Goal: Information Seeking & Learning: Find specific page/section

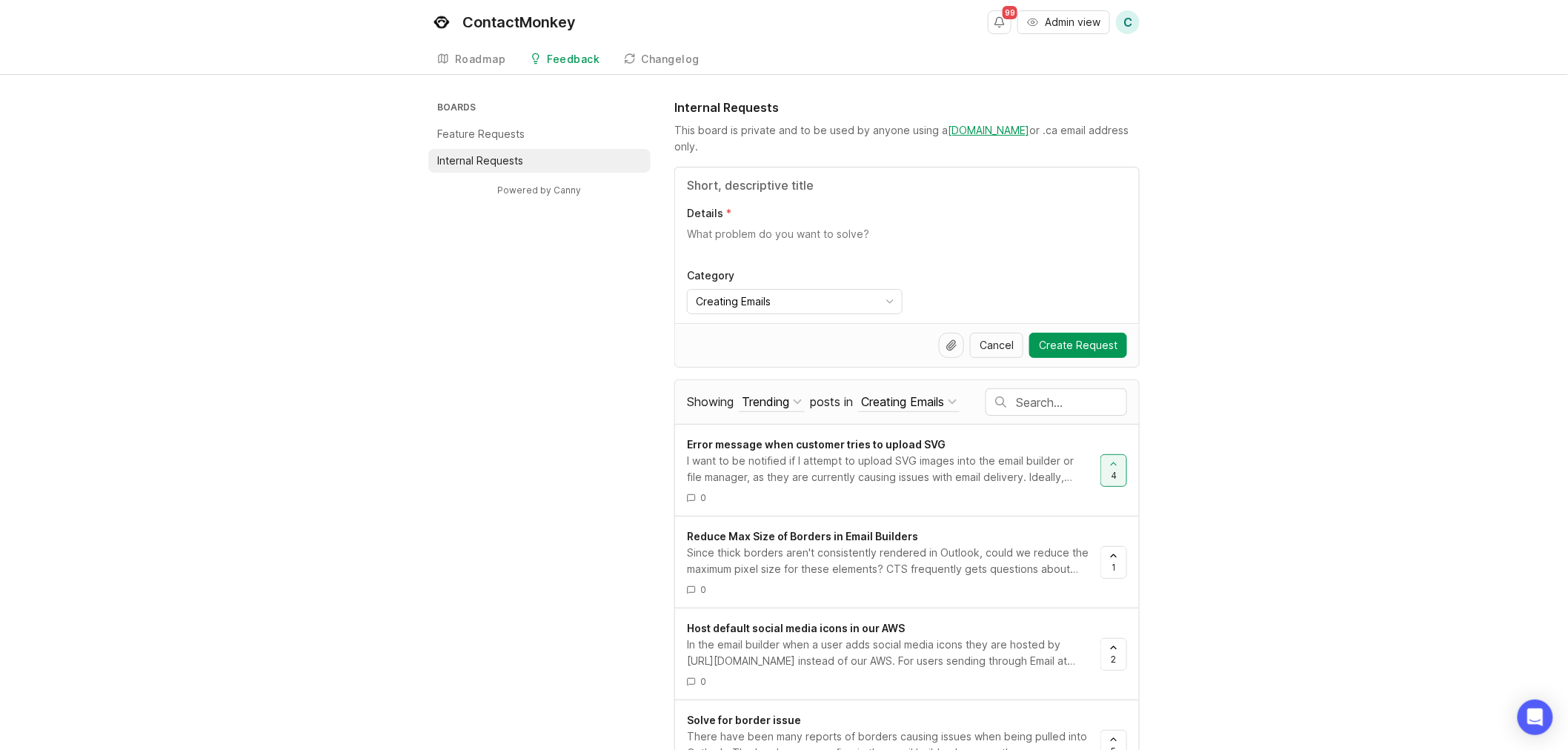
click at [1252, 517] on div "Boards Feature Requests Internal Requests Powered by Canny Internal Requests Th…" at bounding box center [784, 721] width 1568 height 1245
click at [795, 182] on input "Title" at bounding box center [907, 185] width 441 height 18
type input "list management duplicates"
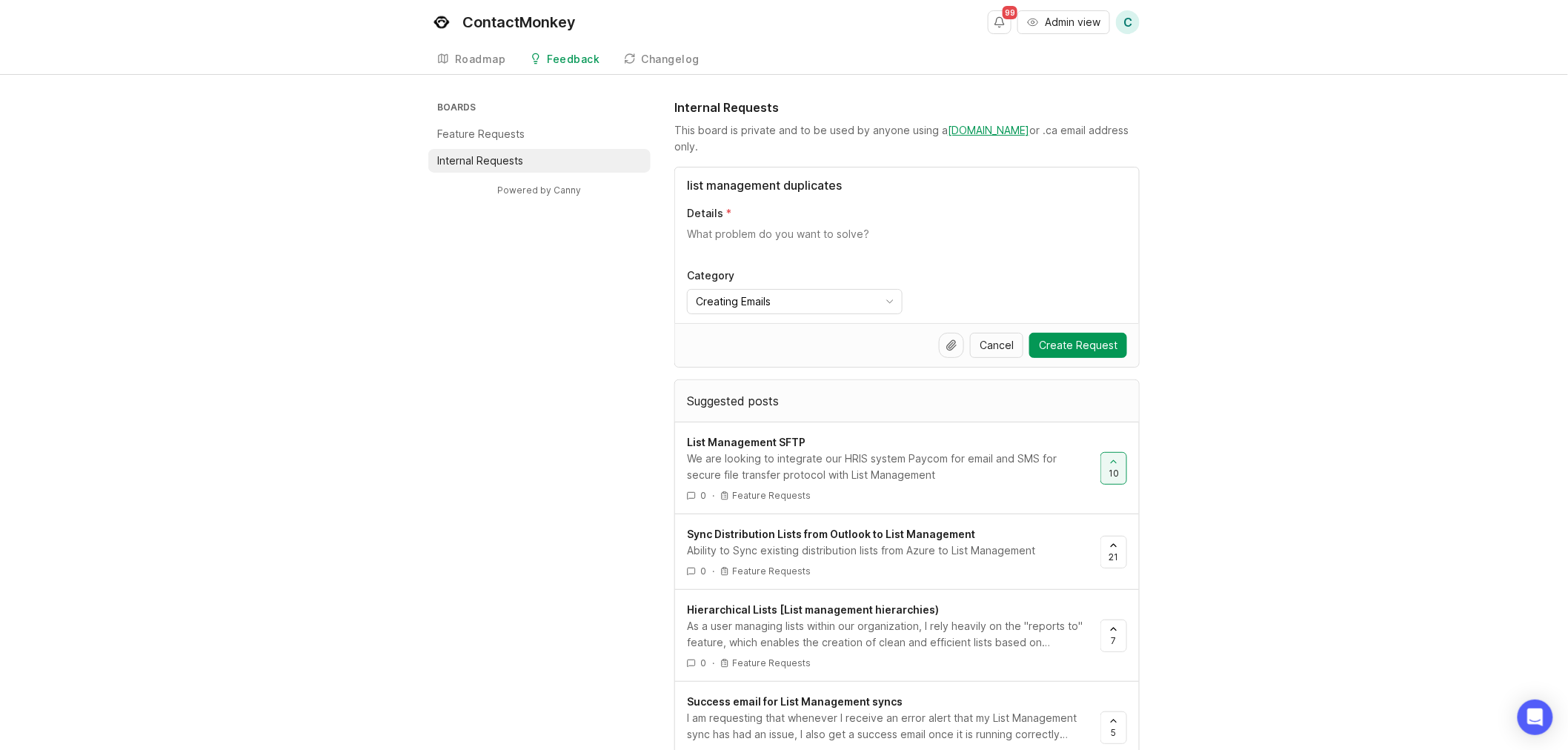
drag, startPoint x: 869, startPoint y: 187, endPoint x: 604, endPoint y: 194, distance: 265.1
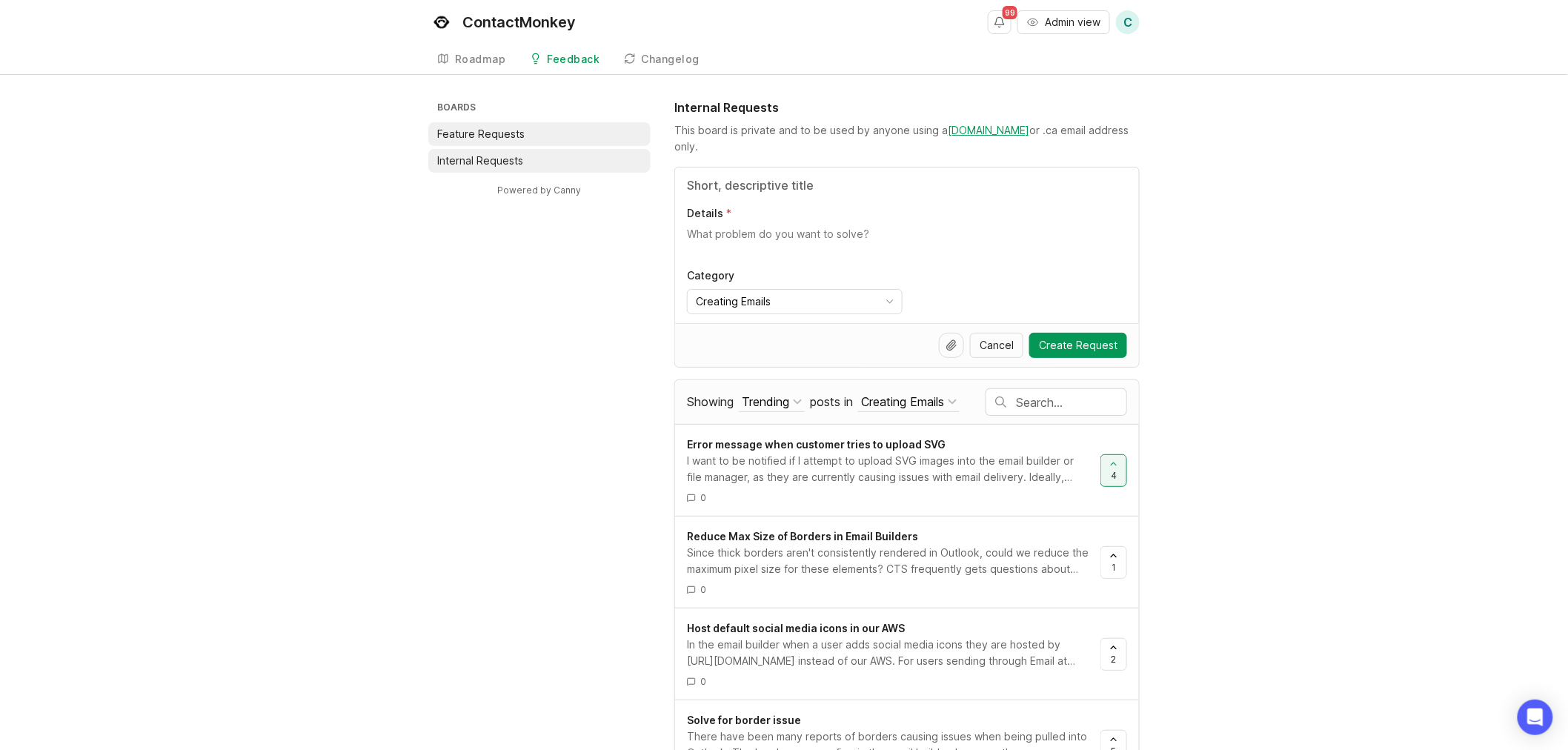
click at [441, 133] on p "Feature Requests" at bounding box center [481, 134] width 87 height 15
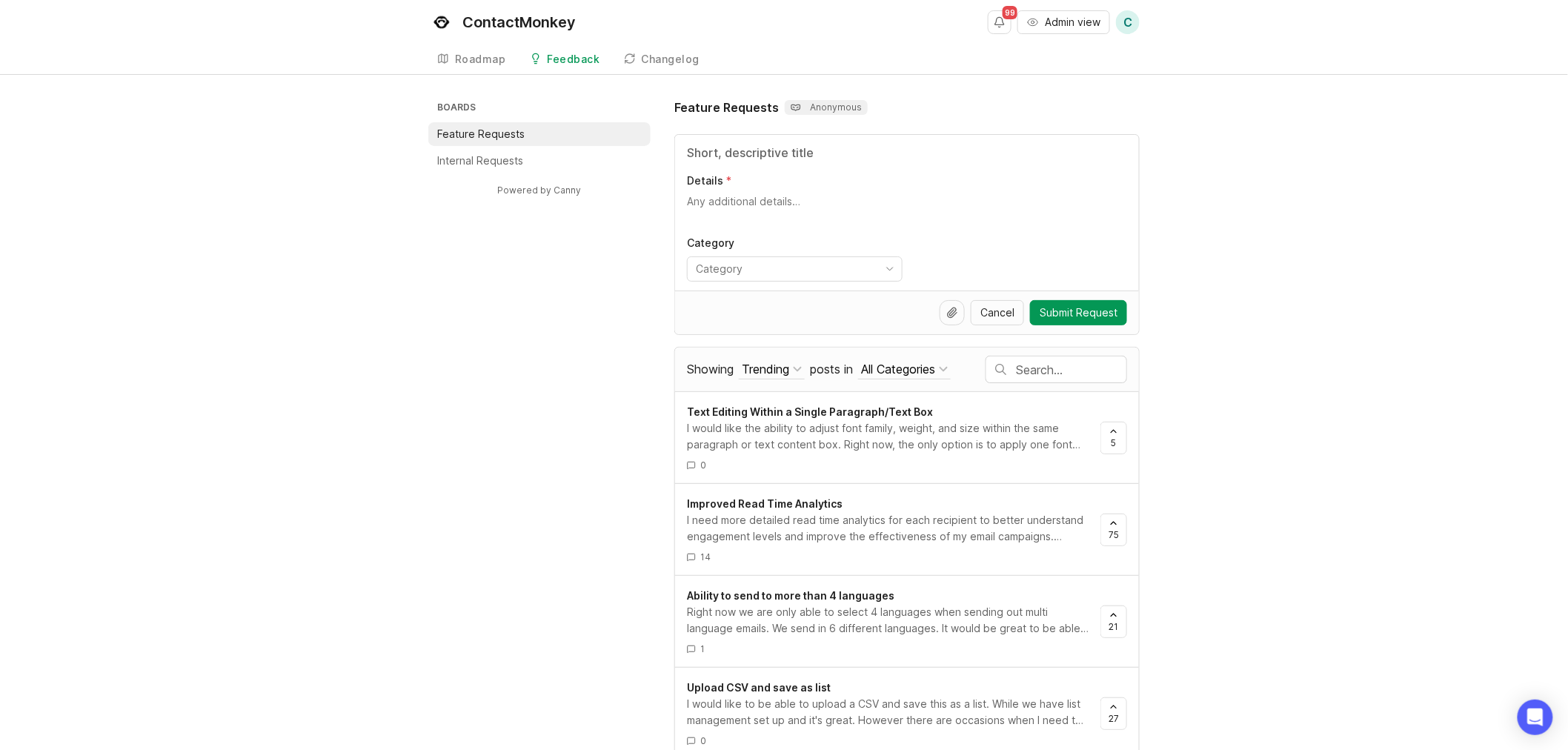
click at [903, 148] on input "Title" at bounding box center [907, 152] width 441 height 18
type input "list management duplicate"
click at [1252, 262] on div "Boards Feature Requests Internal Requests Powered by Canny Feature Requests Ano…" at bounding box center [784, 736] width 1568 height 1274
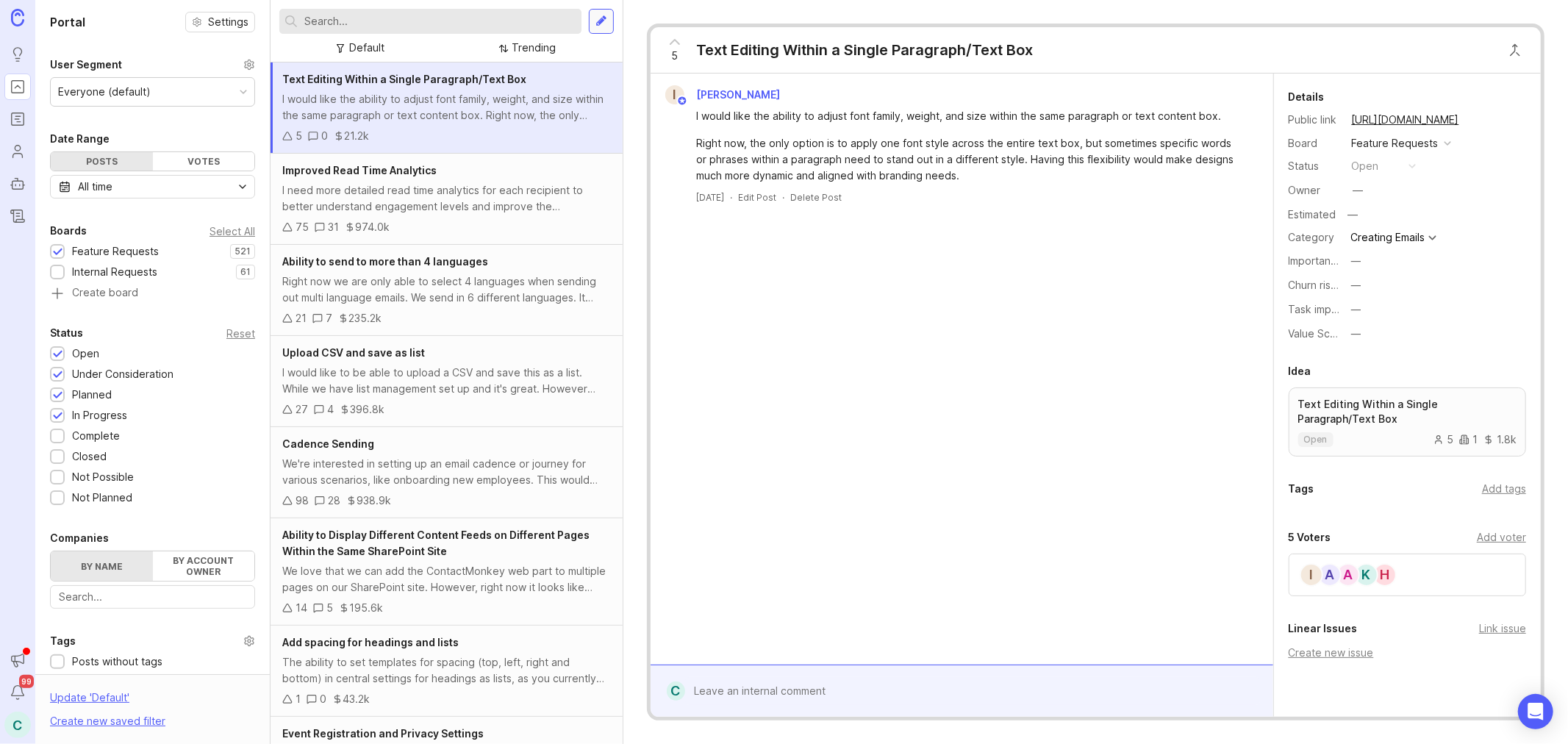
click at [595, 23] on div at bounding box center [601, 22] width 11 height 13
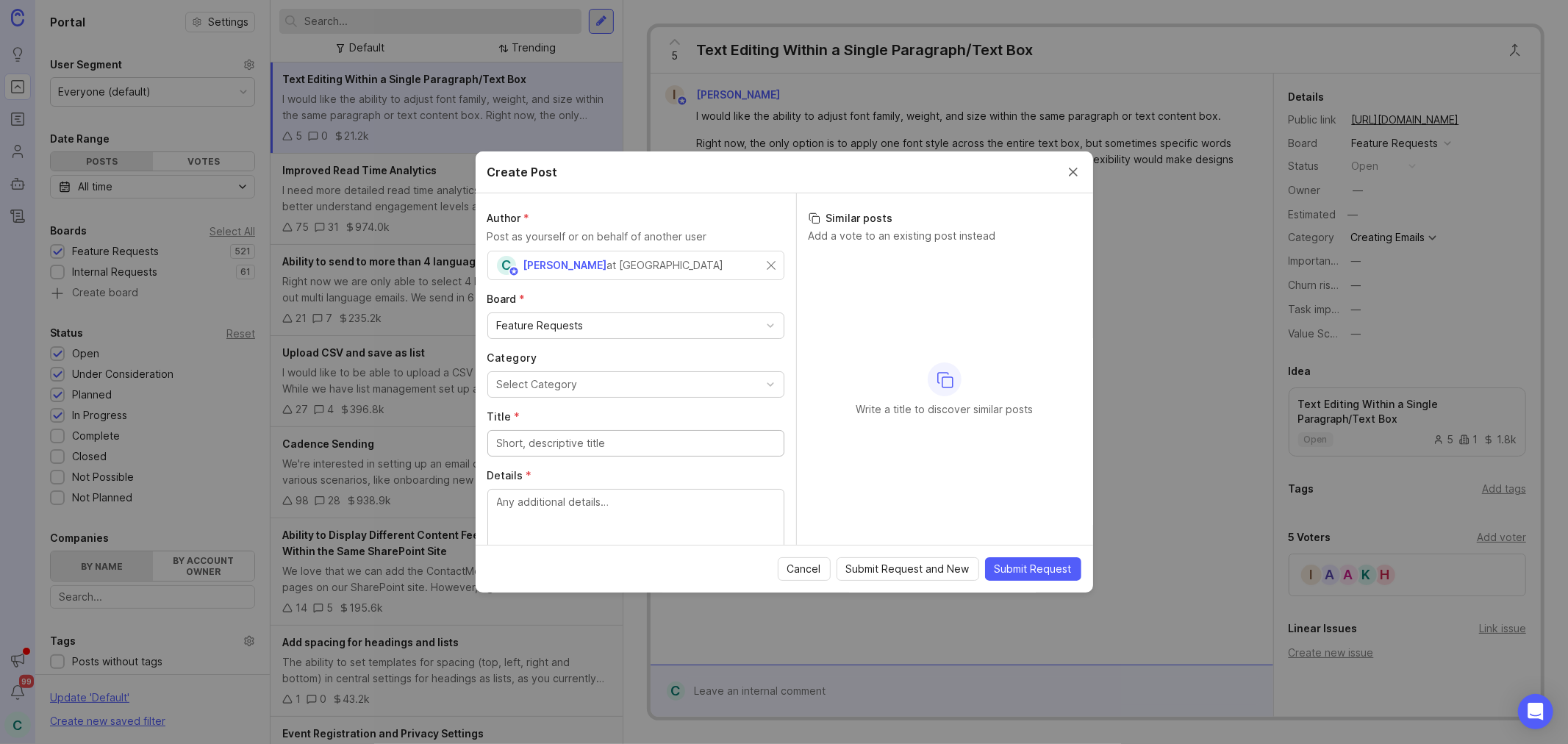
click at [757, 259] on div "C Chantal Baran at ContactMonkey" at bounding box center [635, 265] width 297 height 29
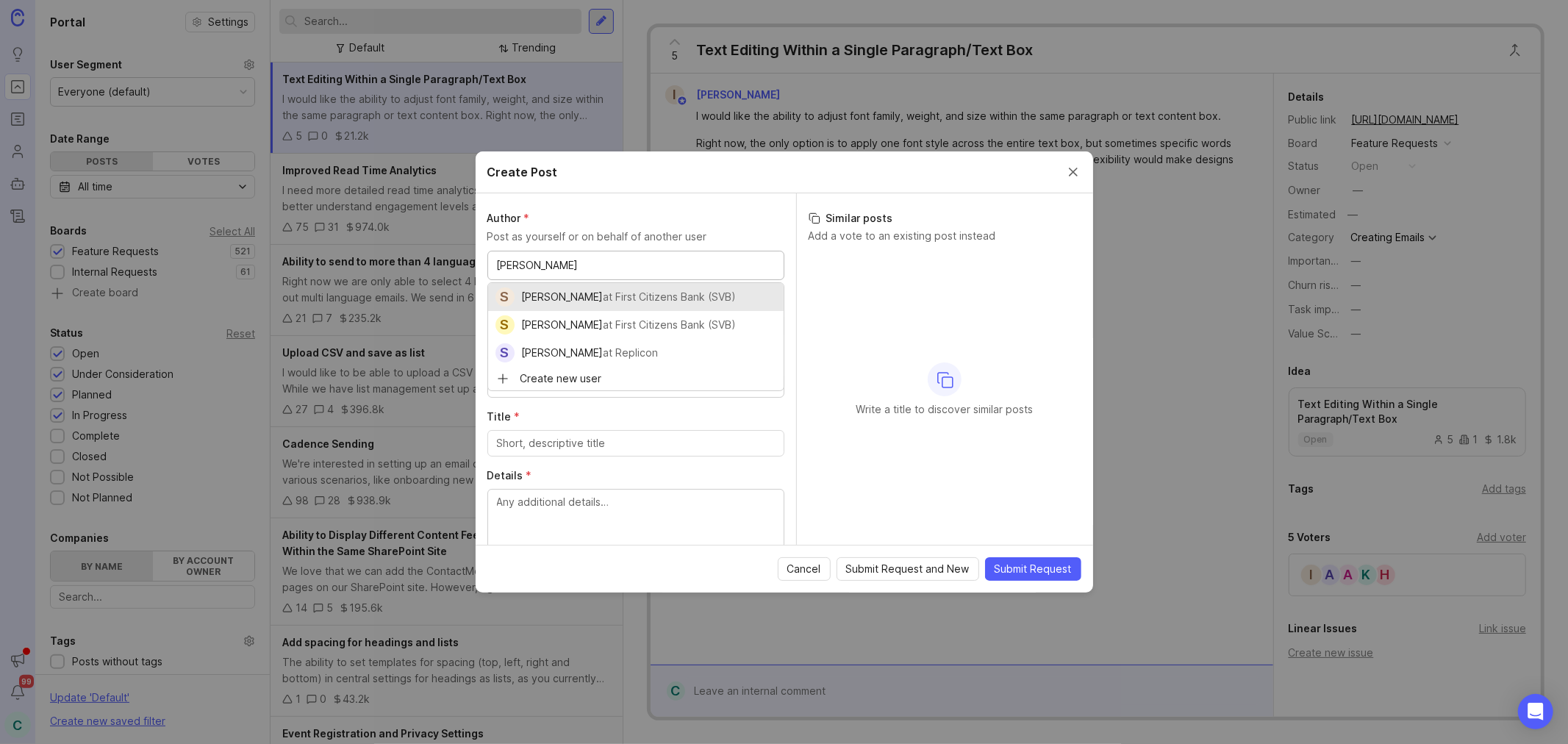
type input "sreeraj"
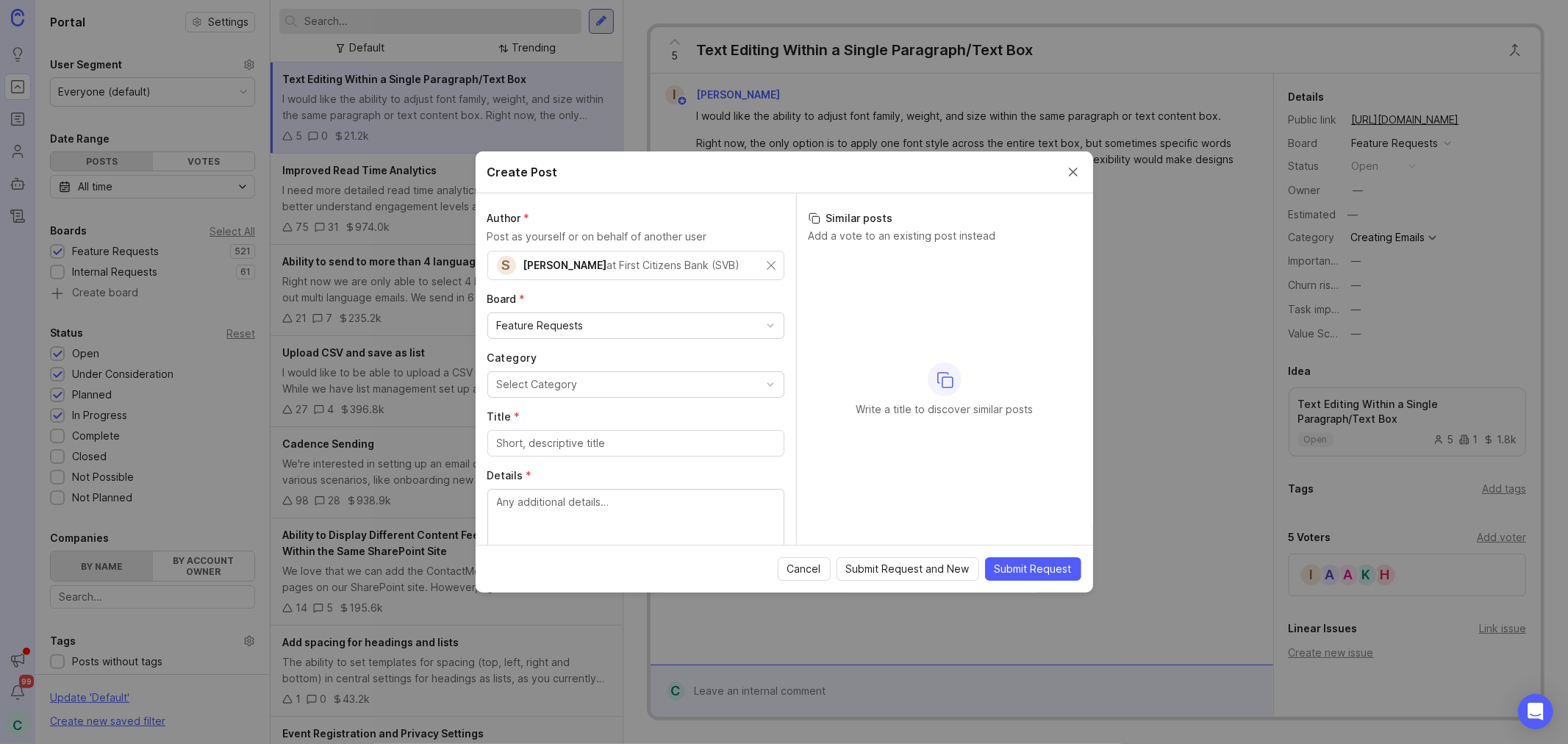
click at [676, 261] on div "at First Citizens Bank (SVB)" at bounding box center [673, 265] width 133 height 16
click at [534, 265] on span "Sreeraj Vinod" at bounding box center [565, 265] width 84 height 12
click at [578, 373] on button "Select Category" at bounding box center [635, 384] width 297 height 26
type input "list"
click at [634, 443] on input "Title *" at bounding box center [636, 443] width 278 height 16
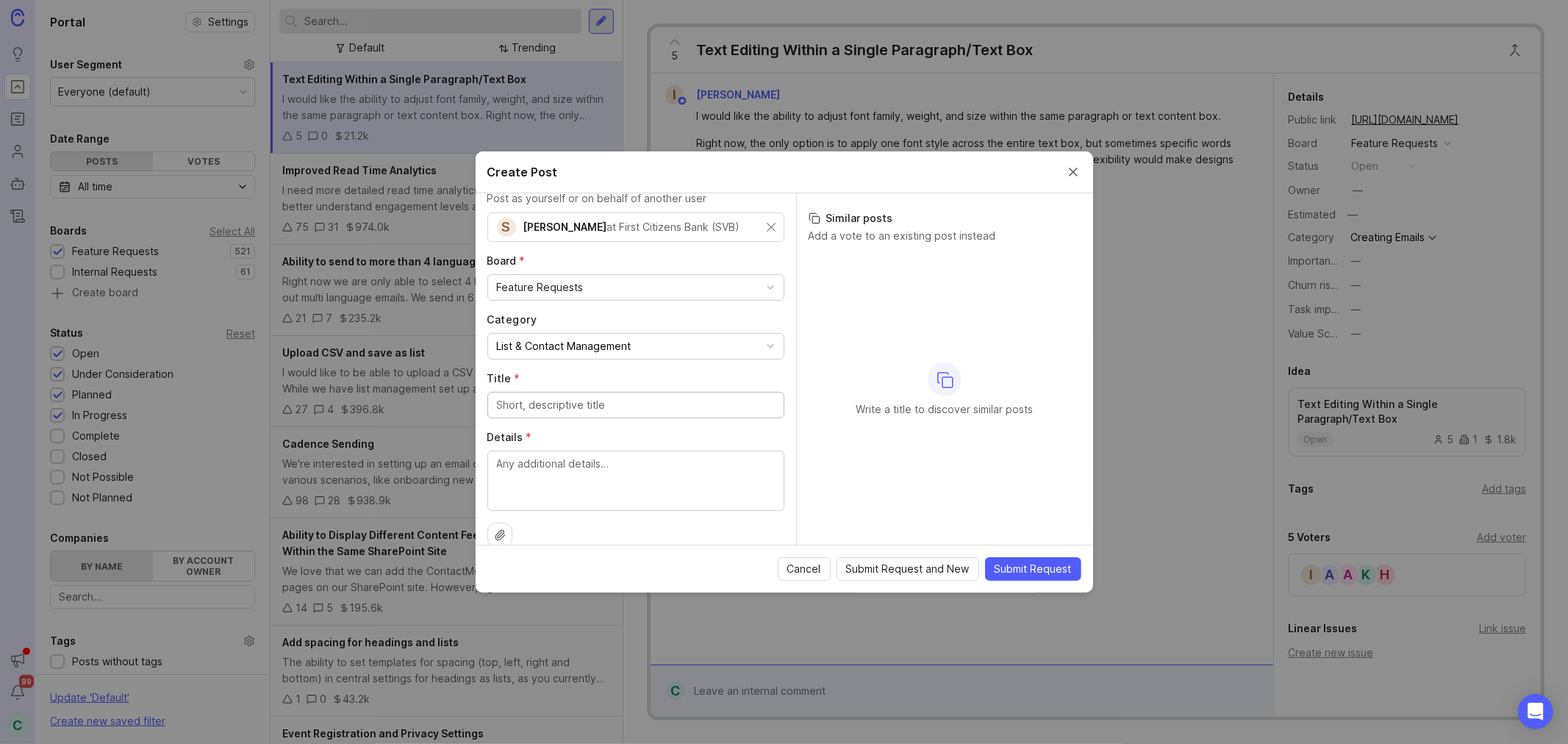
scroll to position [59, 0]
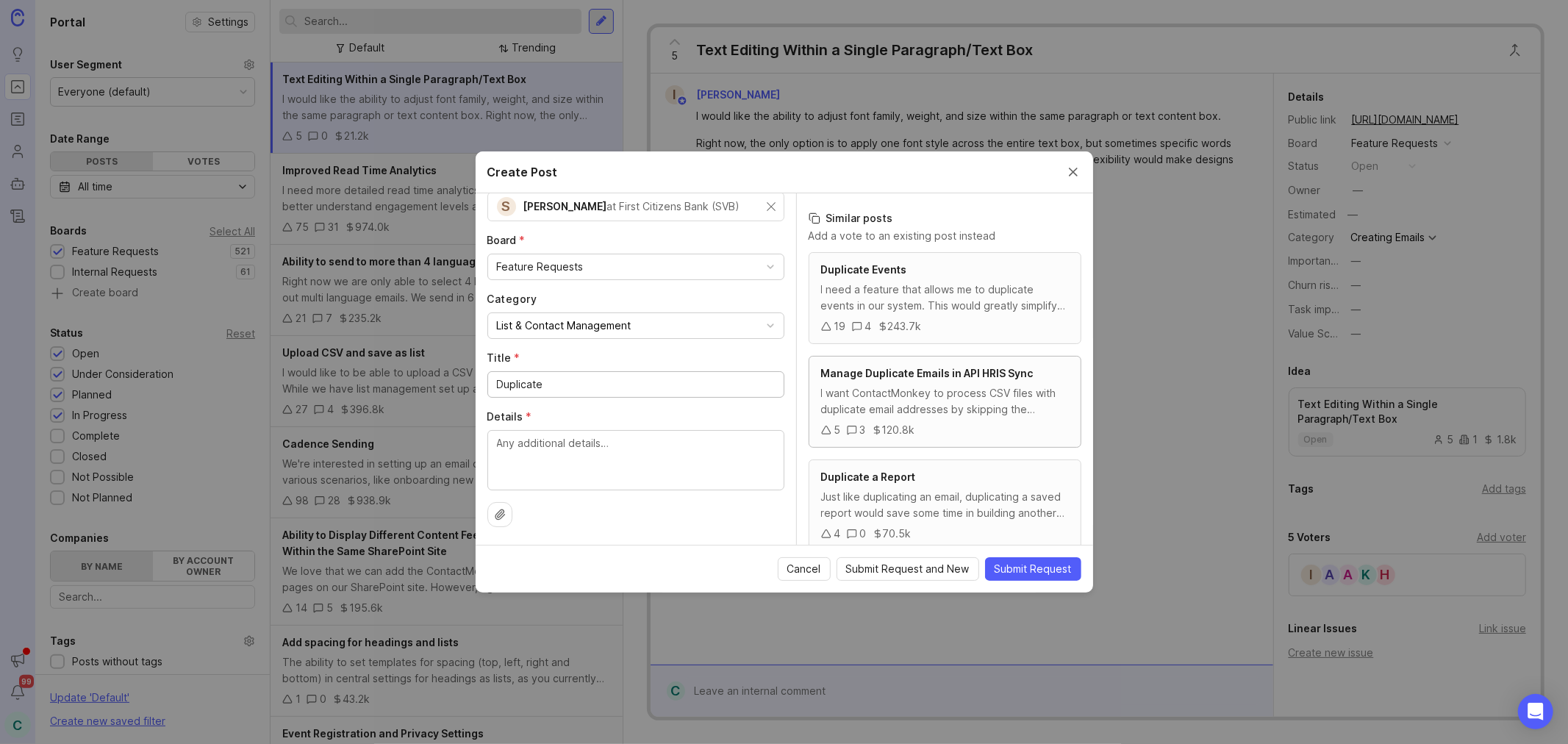
type input "Duplicate"
click at [1003, 417] on div "Manage Duplicate Emails in API HRIS Sync I want ContactMonkey to process CSV fi…" at bounding box center [945, 402] width 273 height 92
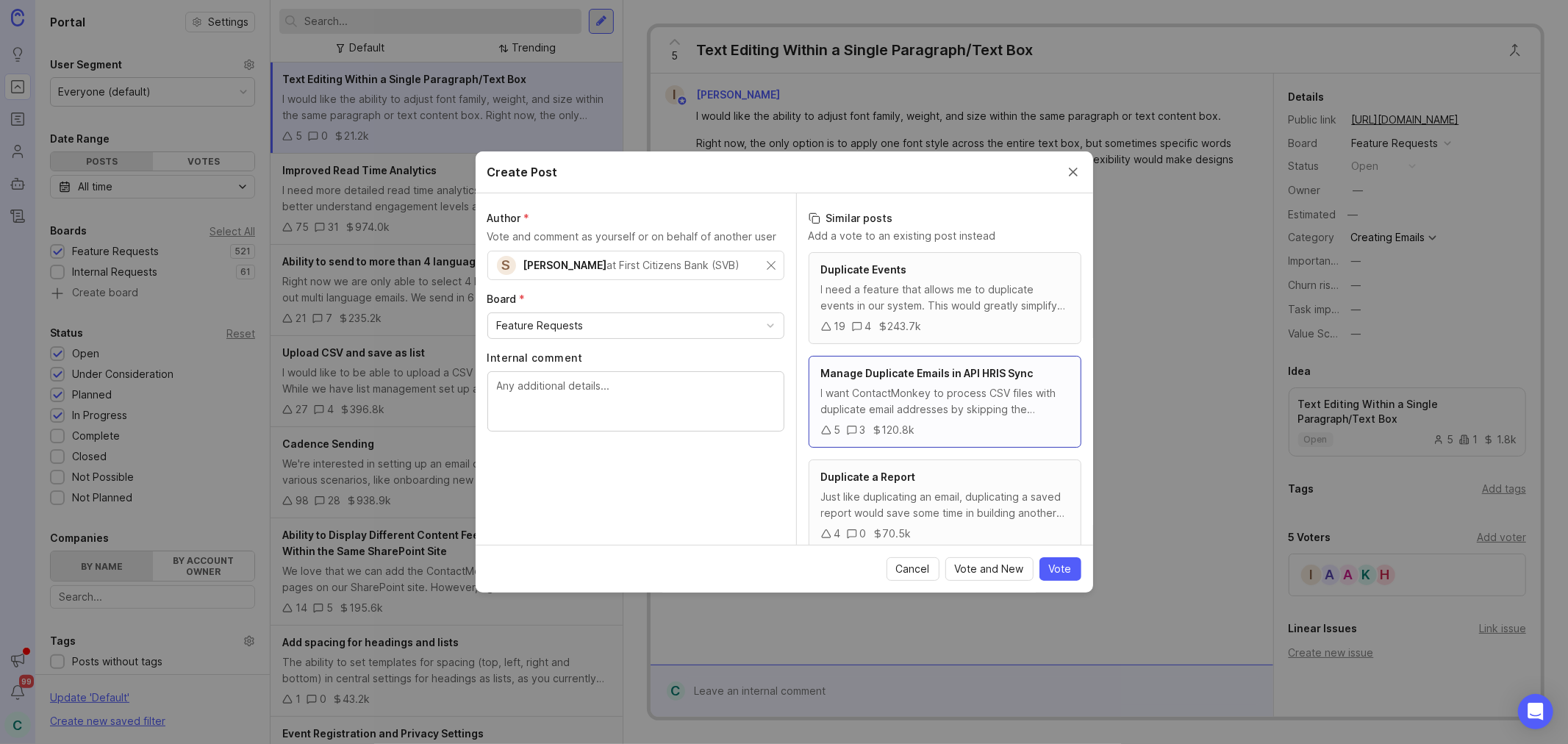
scroll to position [0, 0]
click at [915, 564] on span "Cancel" at bounding box center [913, 569] width 34 height 15
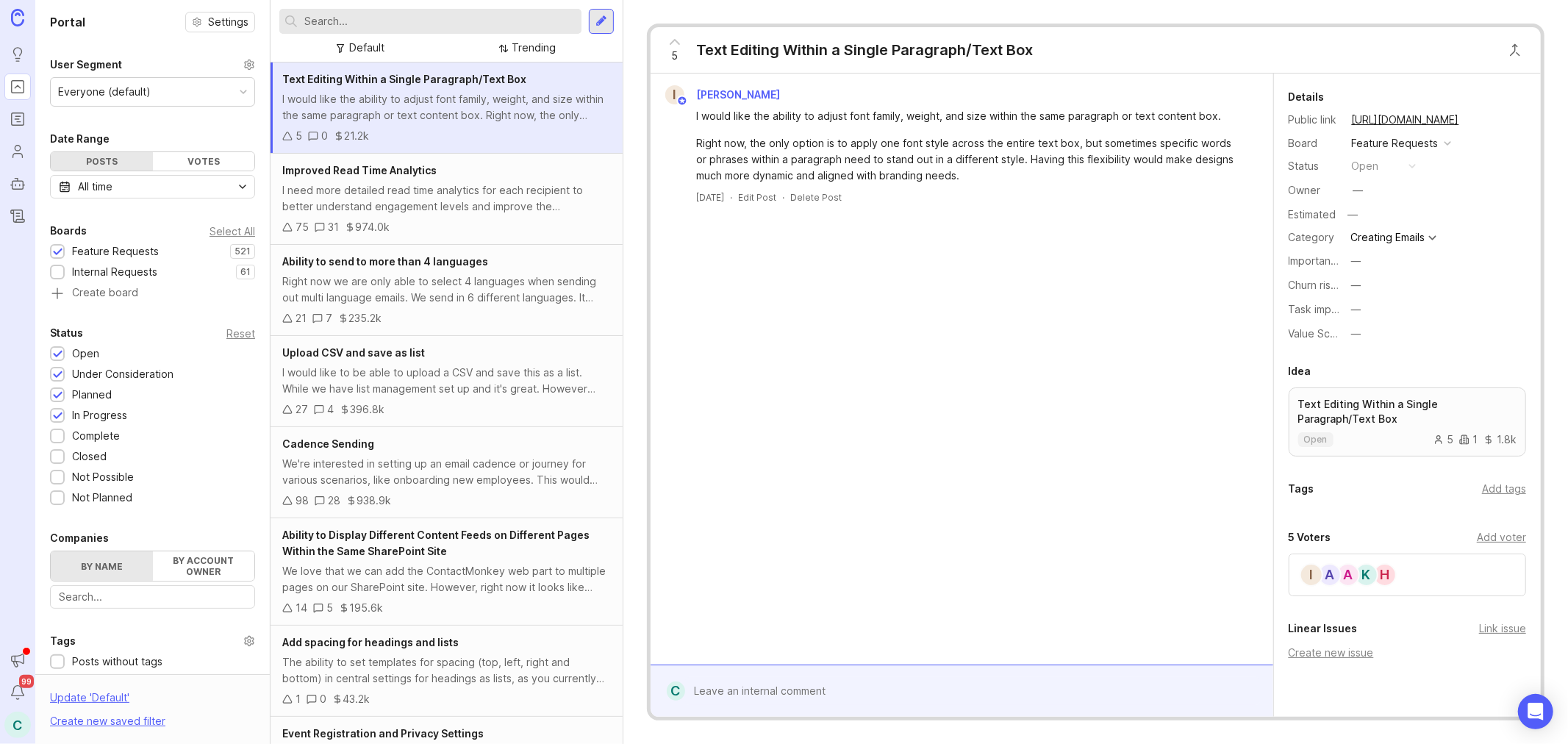
click at [360, 15] on input "text" at bounding box center [440, 21] width 271 height 16
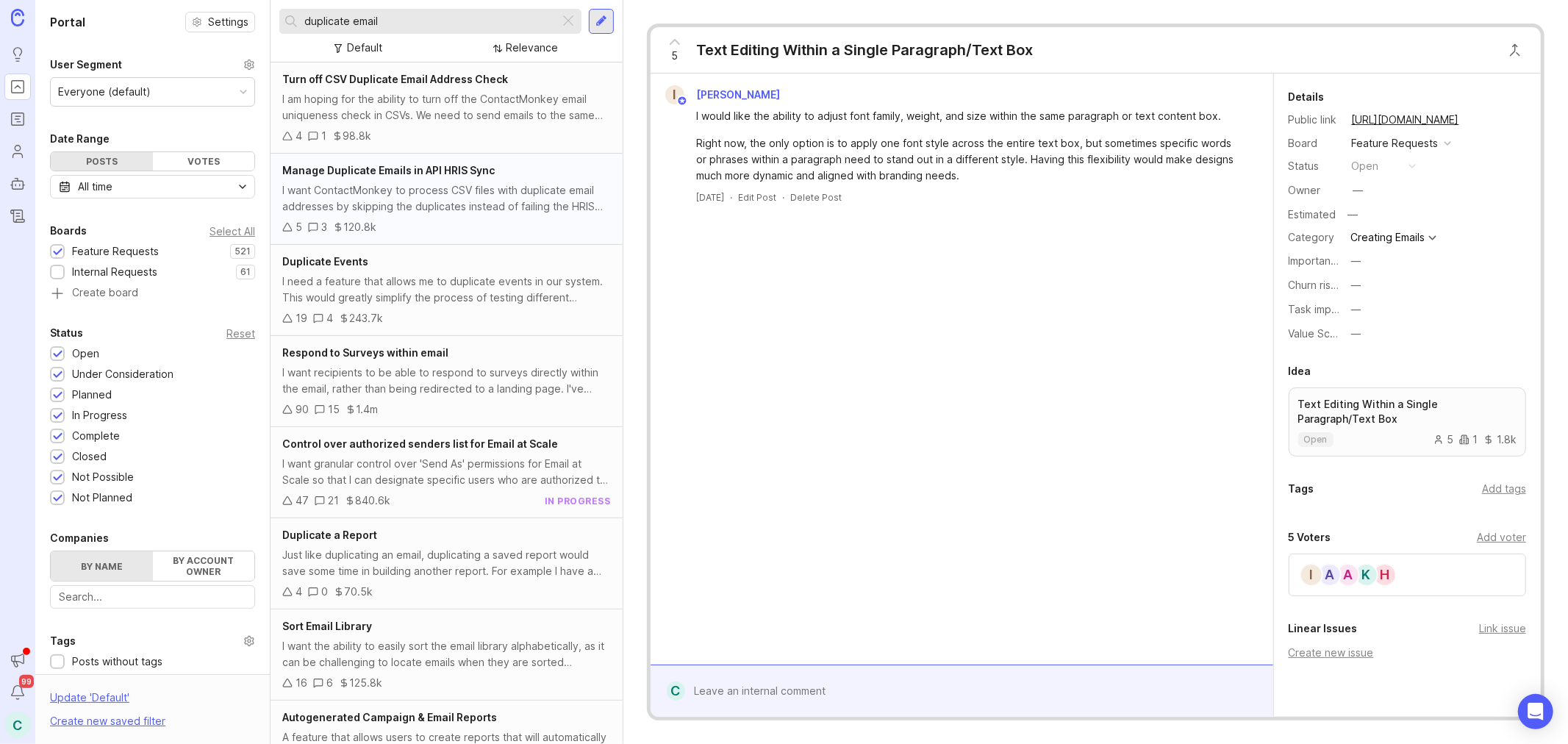
type input "duplicate email"
click at [519, 197] on div "I want ContactMonkey to process CSV files with duplicate email addresses by ski…" at bounding box center [446, 199] width 329 height 32
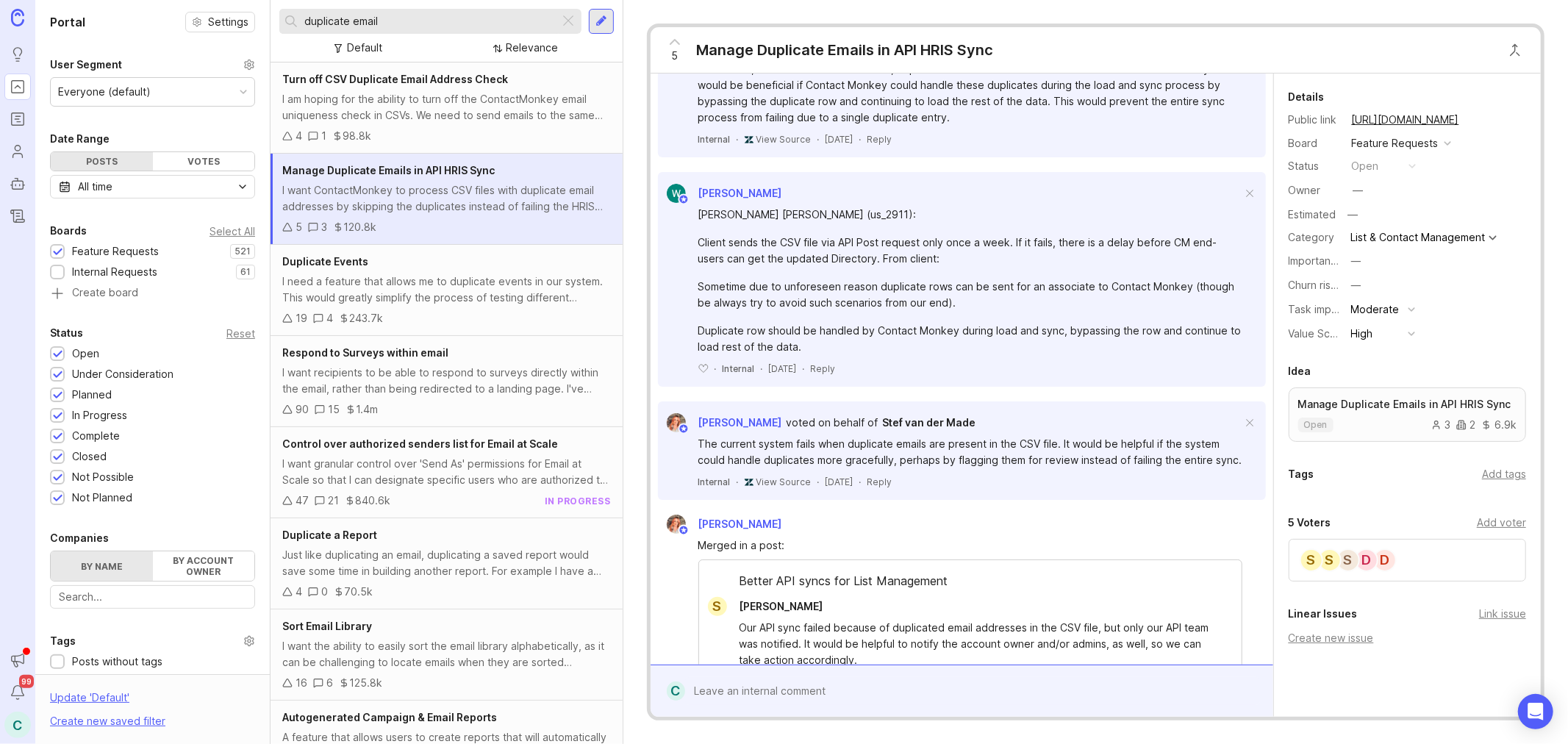
scroll to position [470, 0]
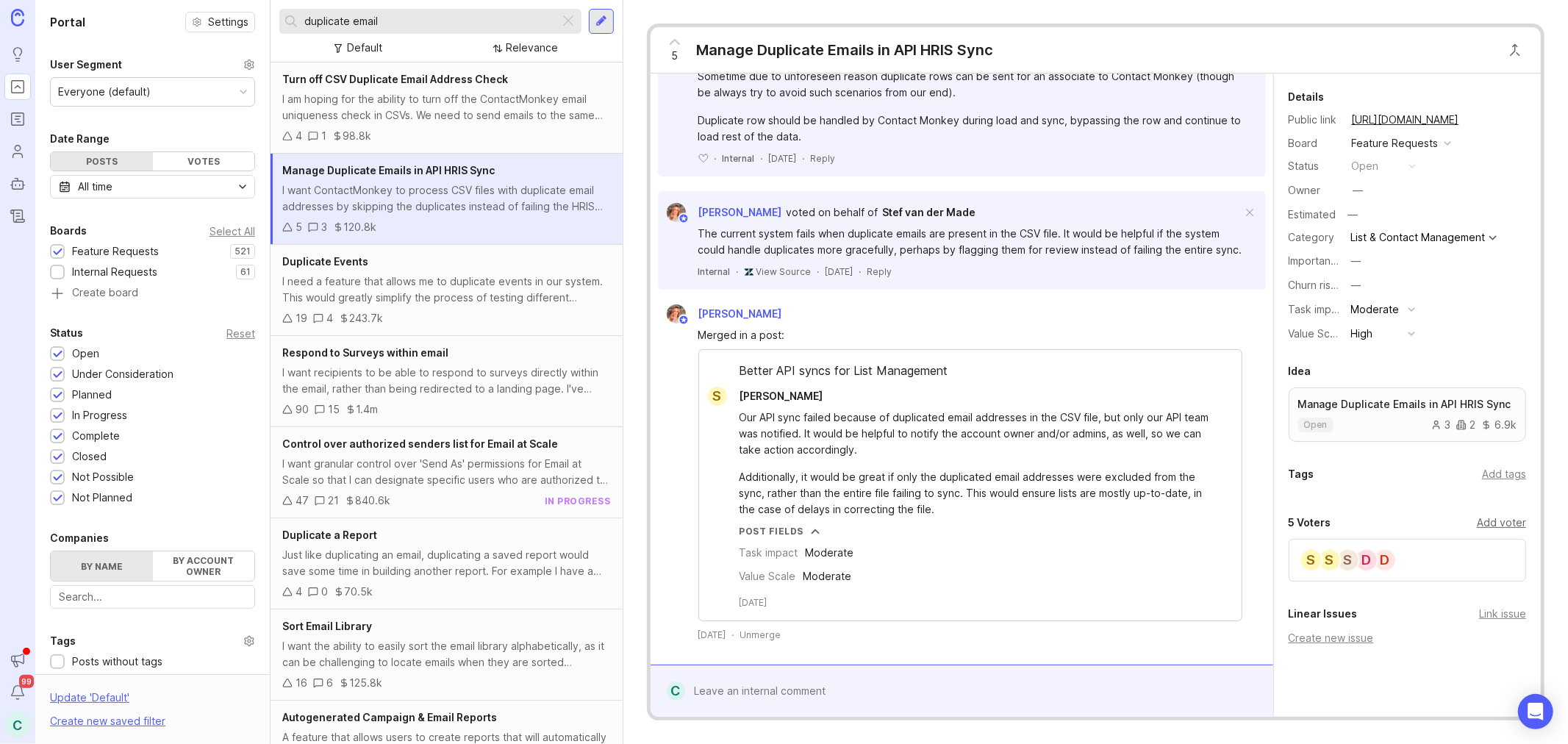
click at [1241, 530] on div "Add voter" at bounding box center [1501, 522] width 49 height 16
click at [1241, 567] on div "S" at bounding box center [1311, 608] width 24 height 24
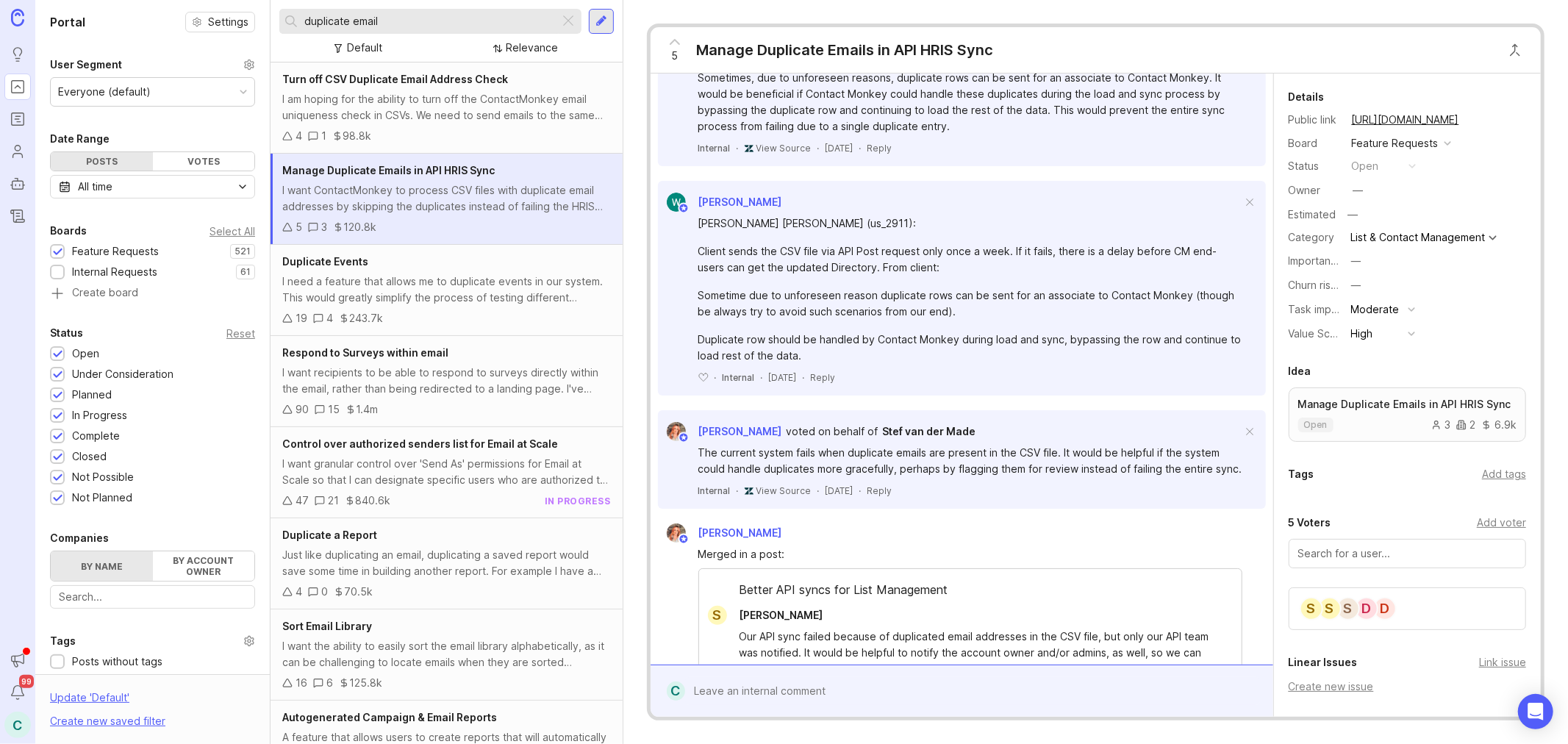
scroll to position [0, 0]
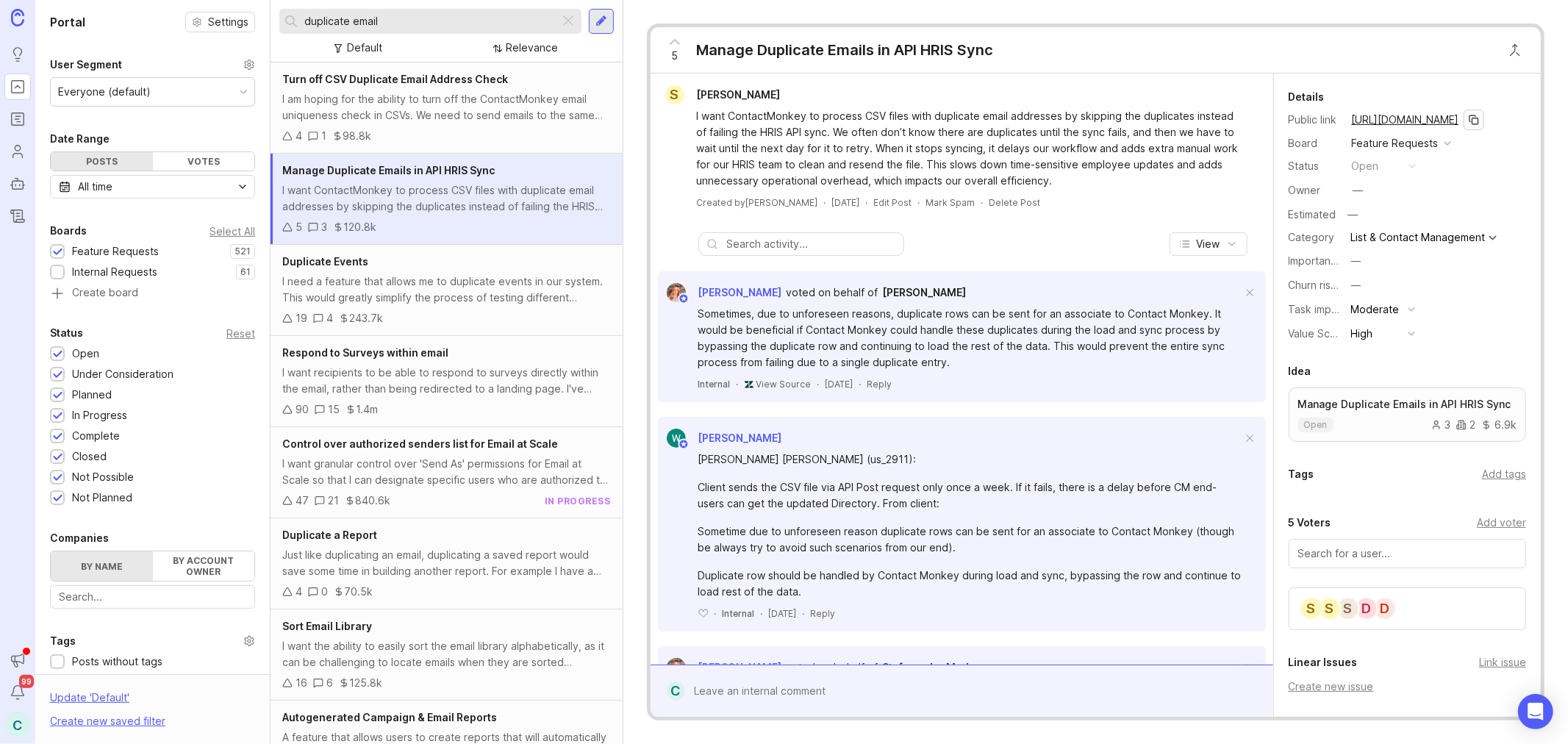
click at [1241, 119] on button "copy icon" at bounding box center [1474, 120] width 21 height 21
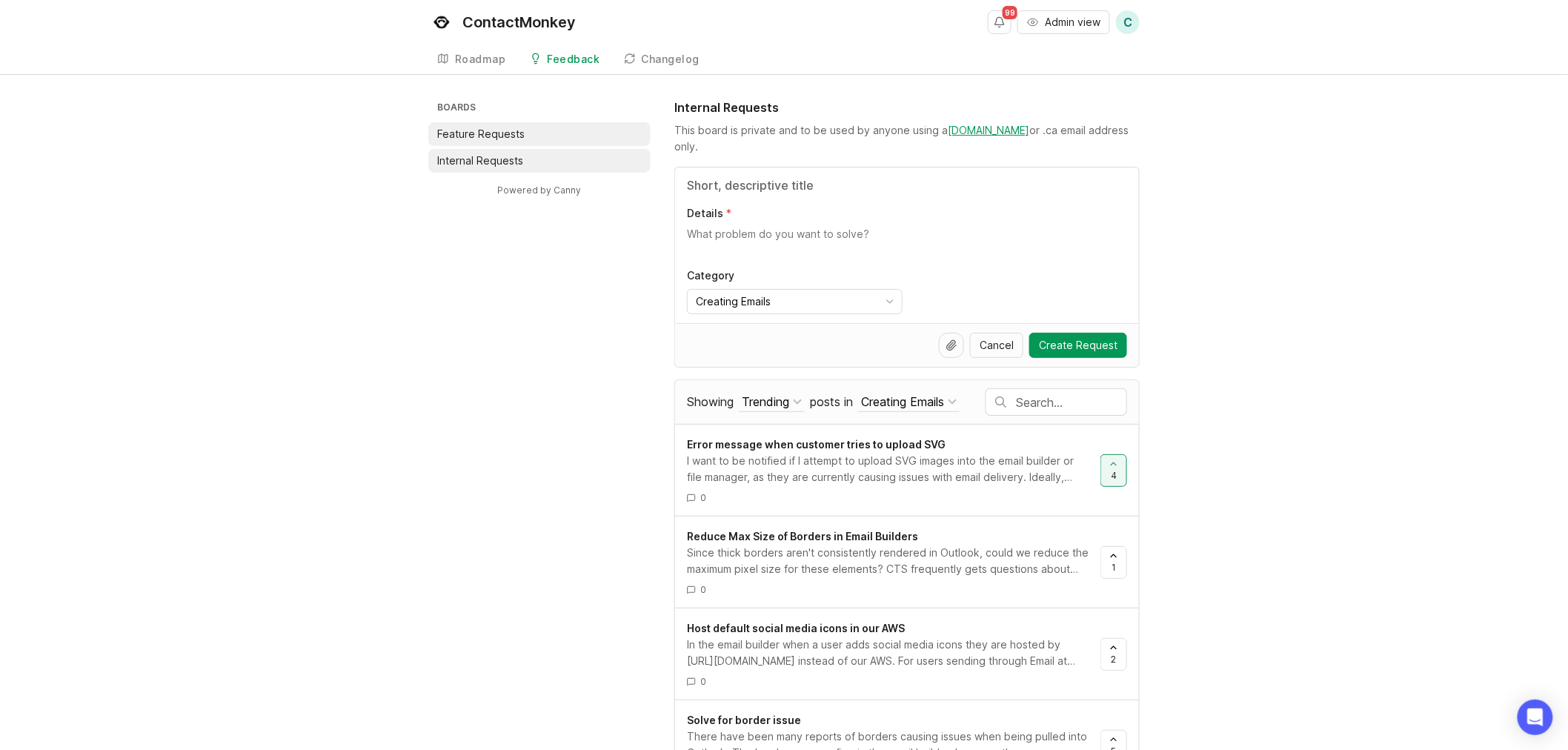
click at [524, 134] on li "Feature Requests" at bounding box center [539, 134] width 222 height 24
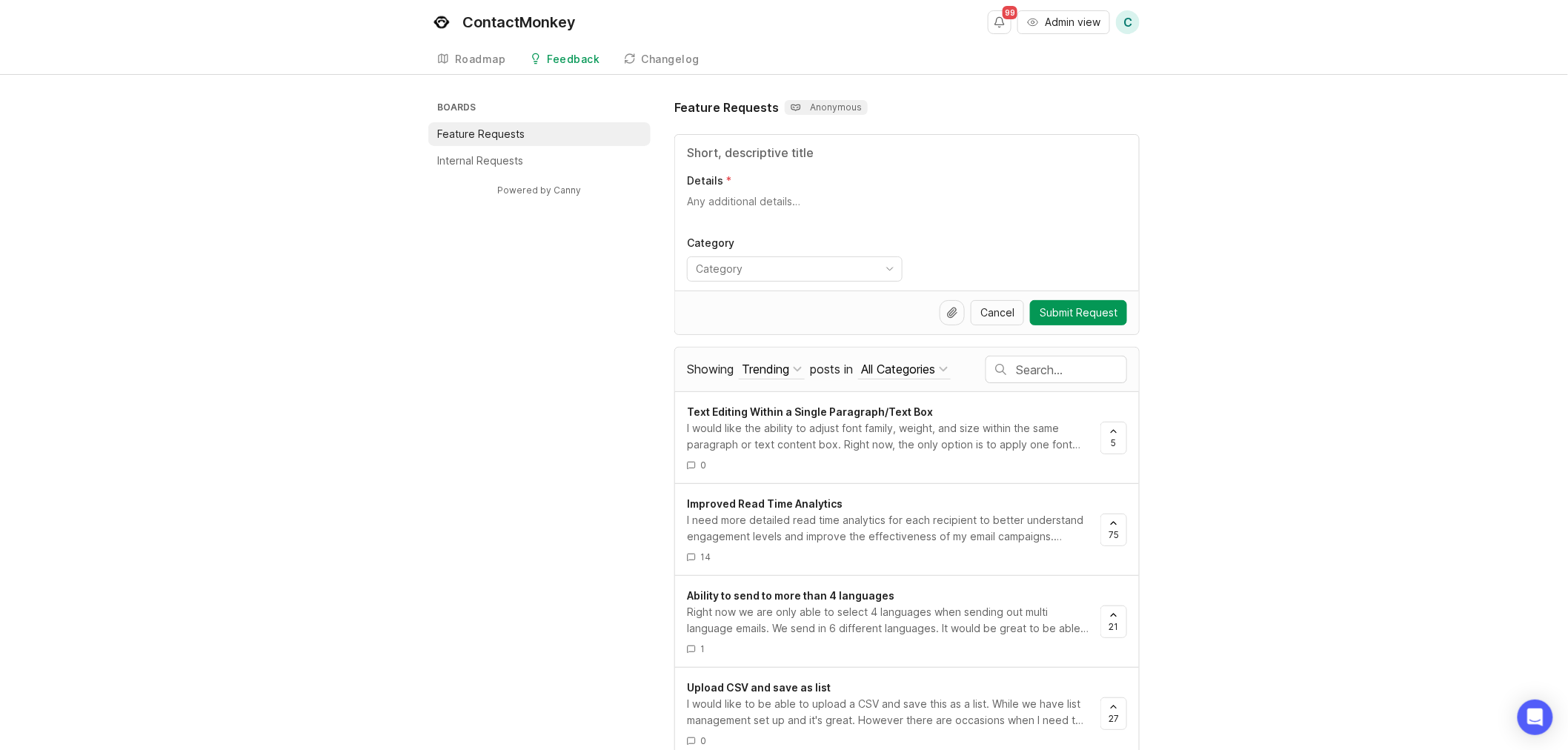
click at [772, 134] on form "Details Category Cancel Submit Request" at bounding box center [907, 234] width 465 height 200
click at [772, 144] on input "Title" at bounding box center [907, 152] width 441 height 18
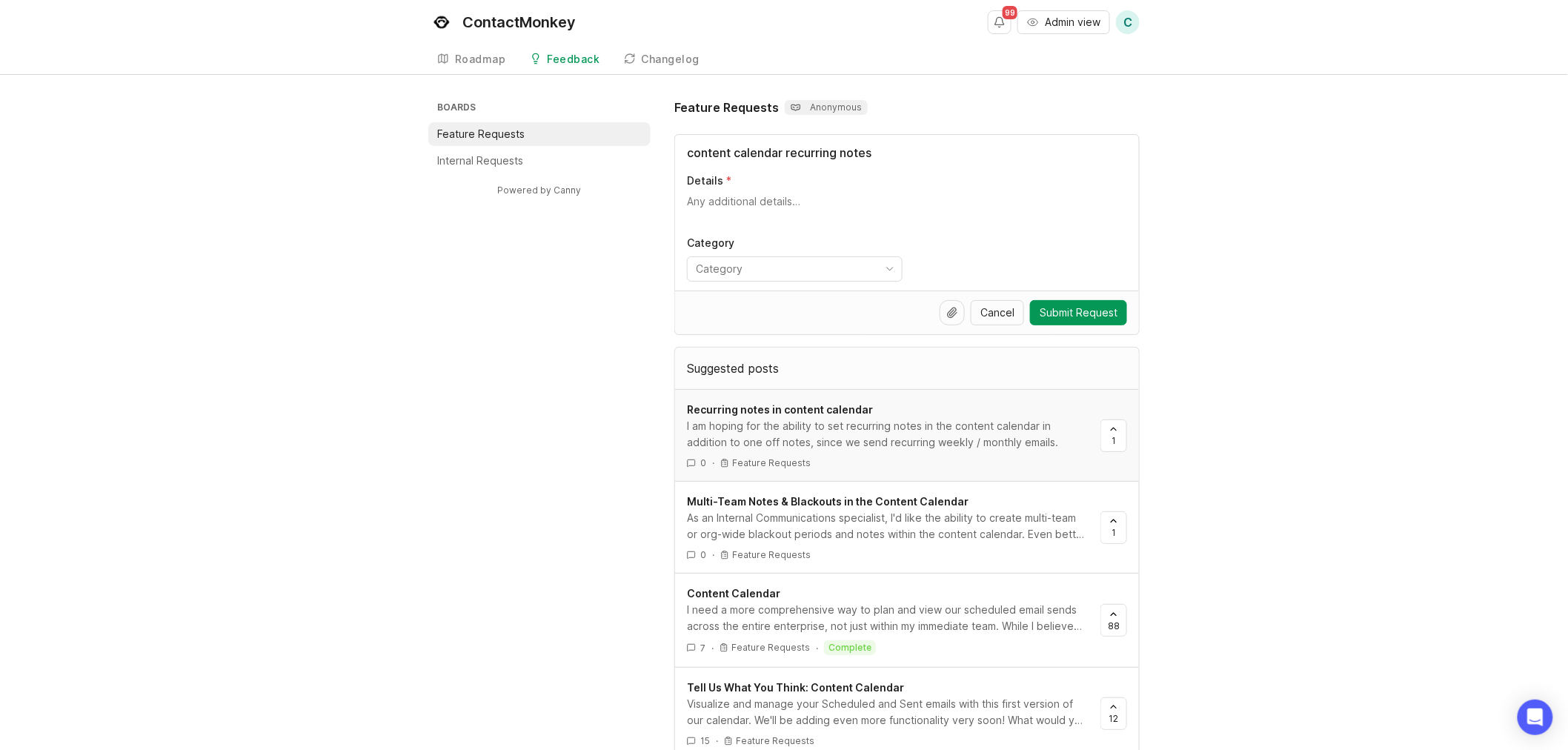
type input "content calendar recurring notes"
click at [991, 432] on div "I am hoping for the ability to set recurring notes in the content calendar in a…" at bounding box center [887, 434] width 402 height 32
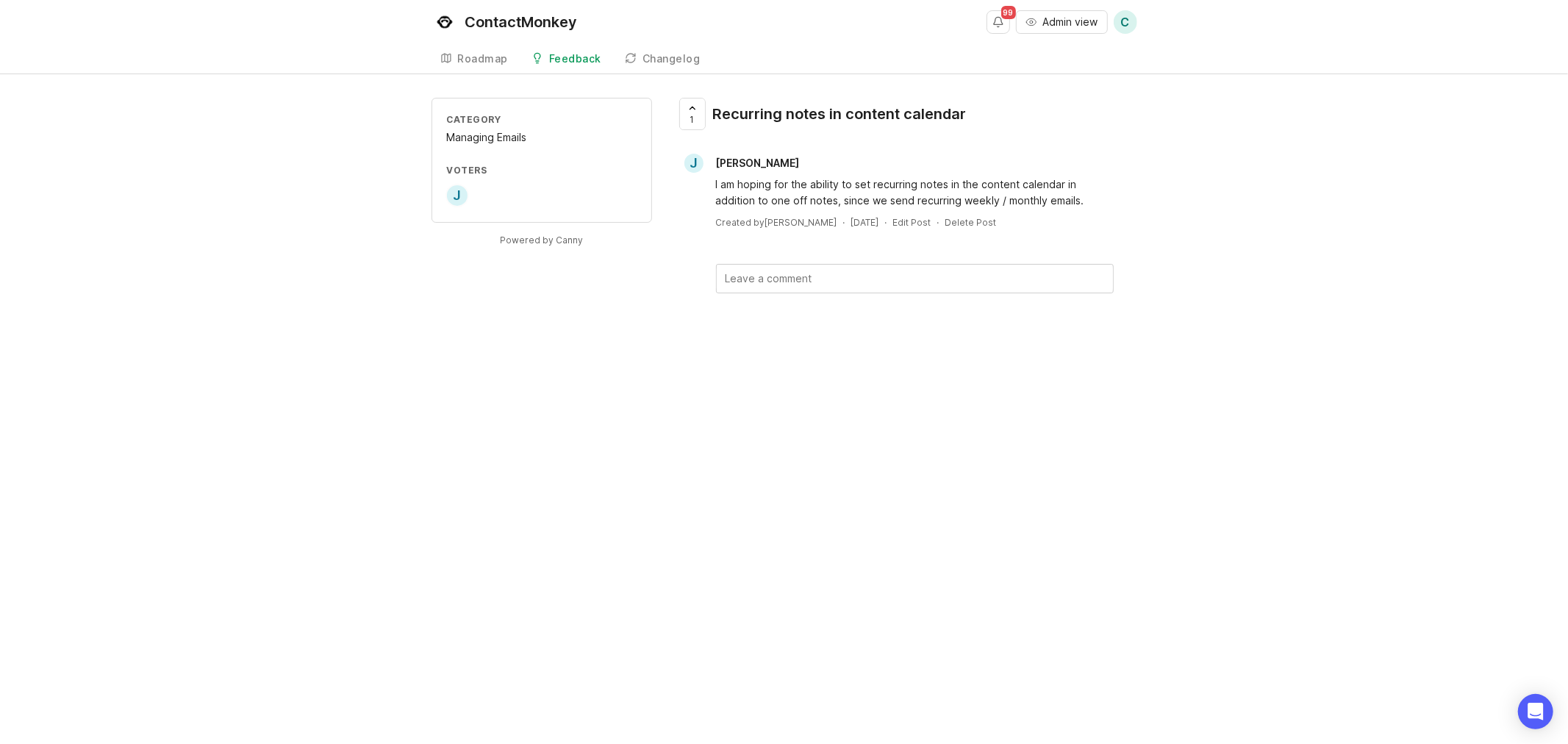
click at [842, 32] on div "ContactMonkey 99 Admin view C Create" at bounding box center [784, 22] width 705 height 44
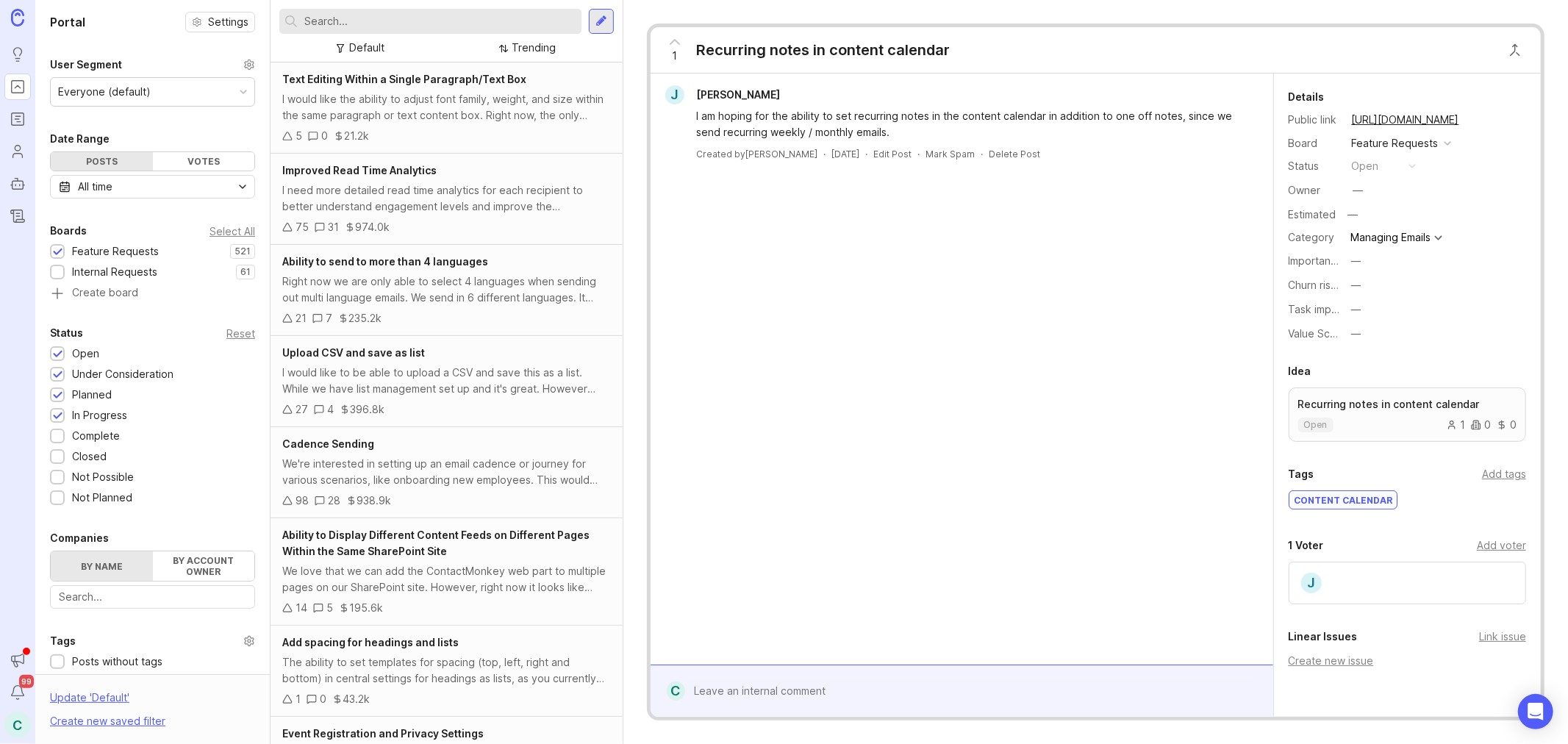
click at [477, 20] on input "text" at bounding box center [440, 21] width 271 height 16
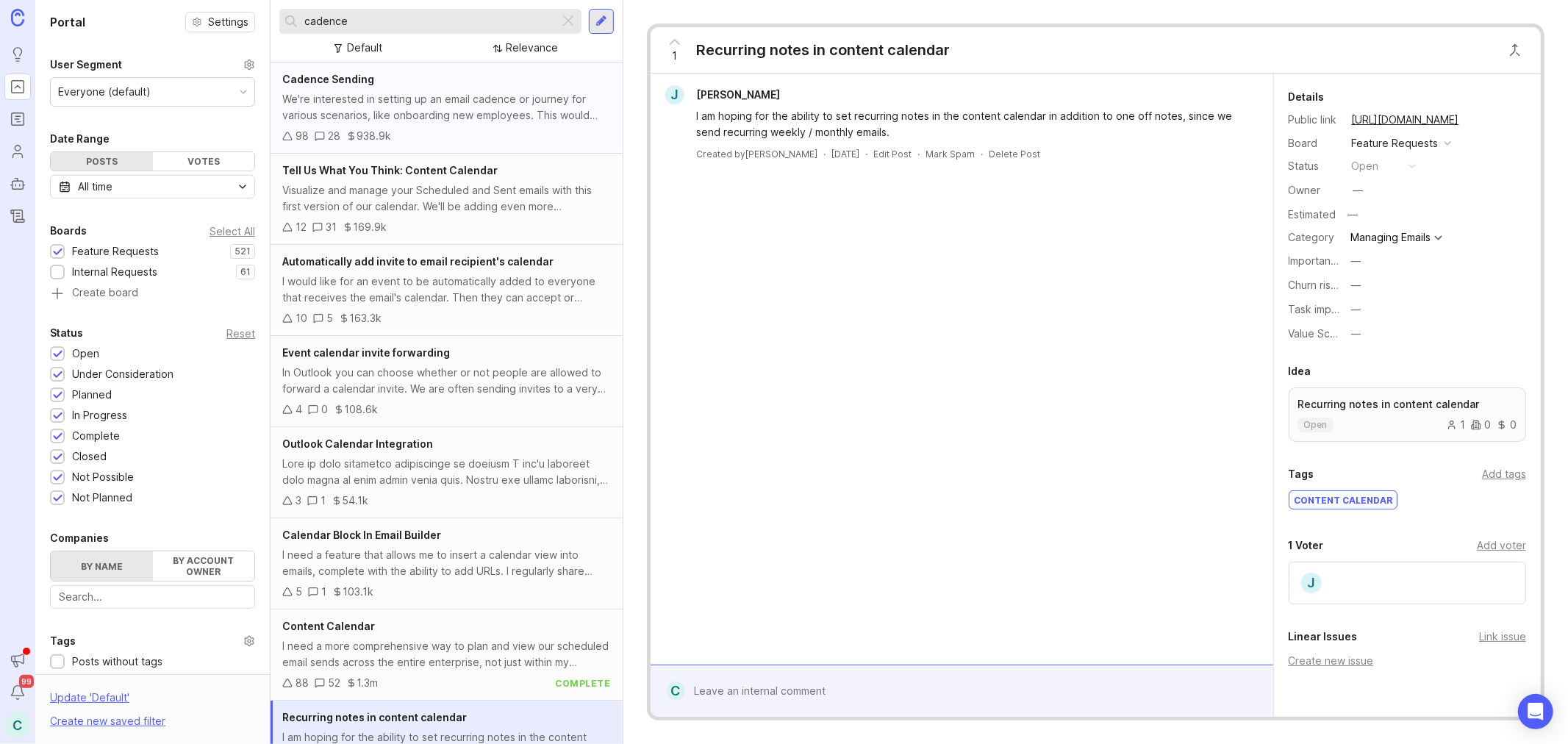
type input "cadence"
click at [448, 99] on div "We're interested in setting up an email cadence or journey for various scenario…" at bounding box center [446, 107] width 329 height 32
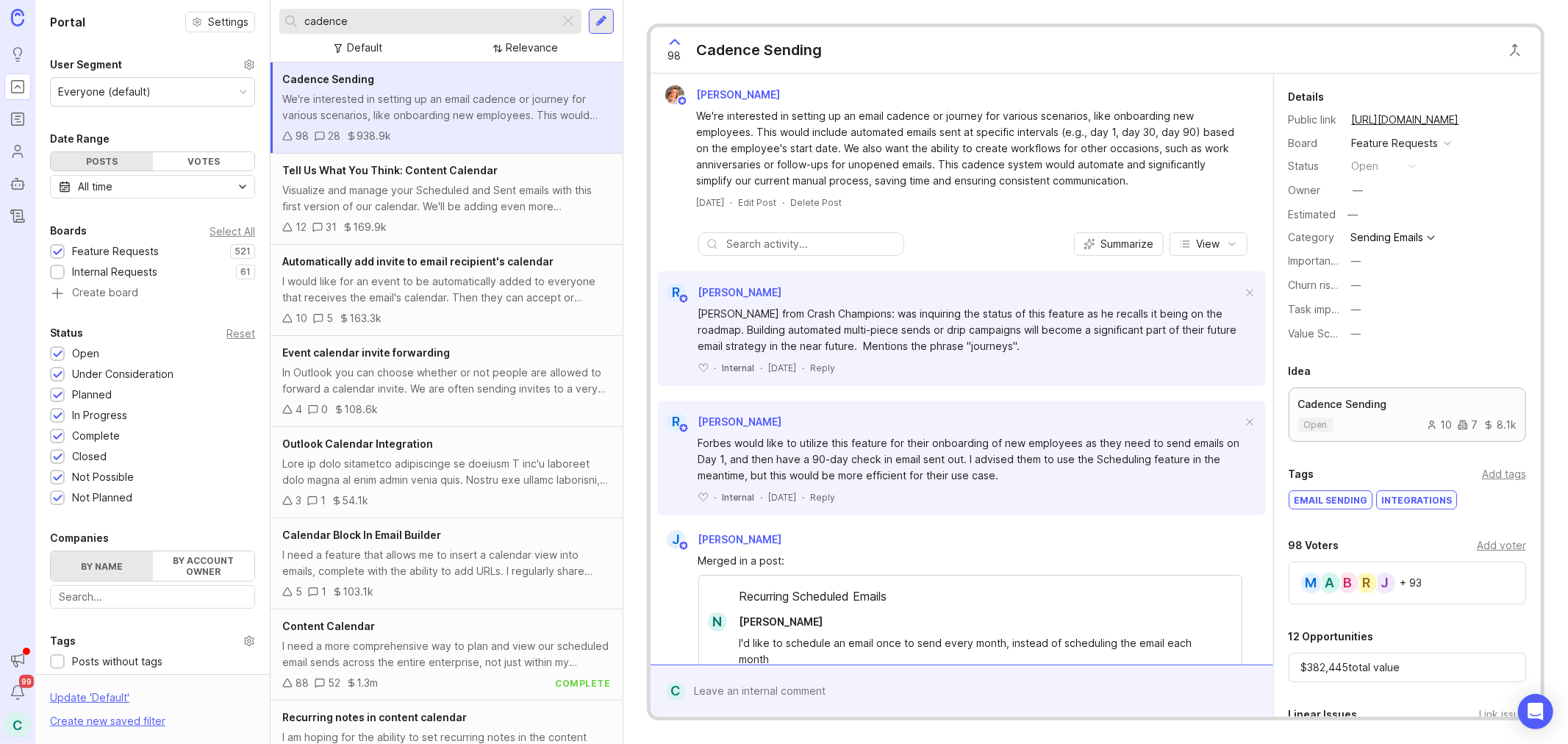
scroll to position [162, 0]
